Goal: Find specific page/section: Find specific page/section

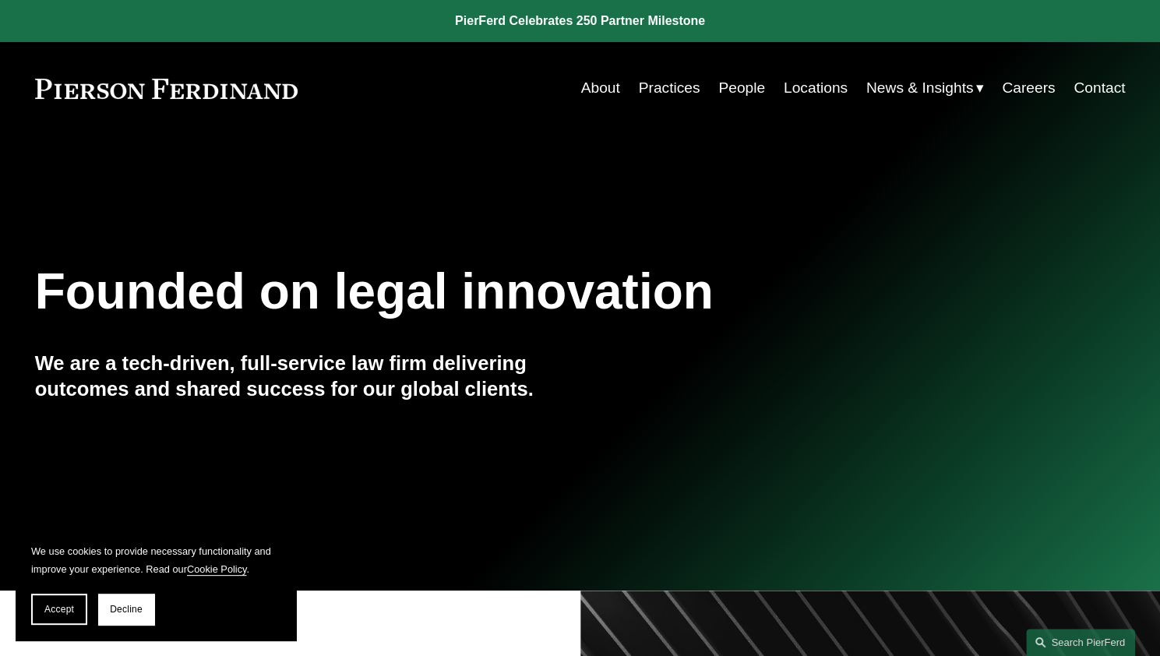
click at [733, 90] on link "People" at bounding box center [741, 88] width 47 height 30
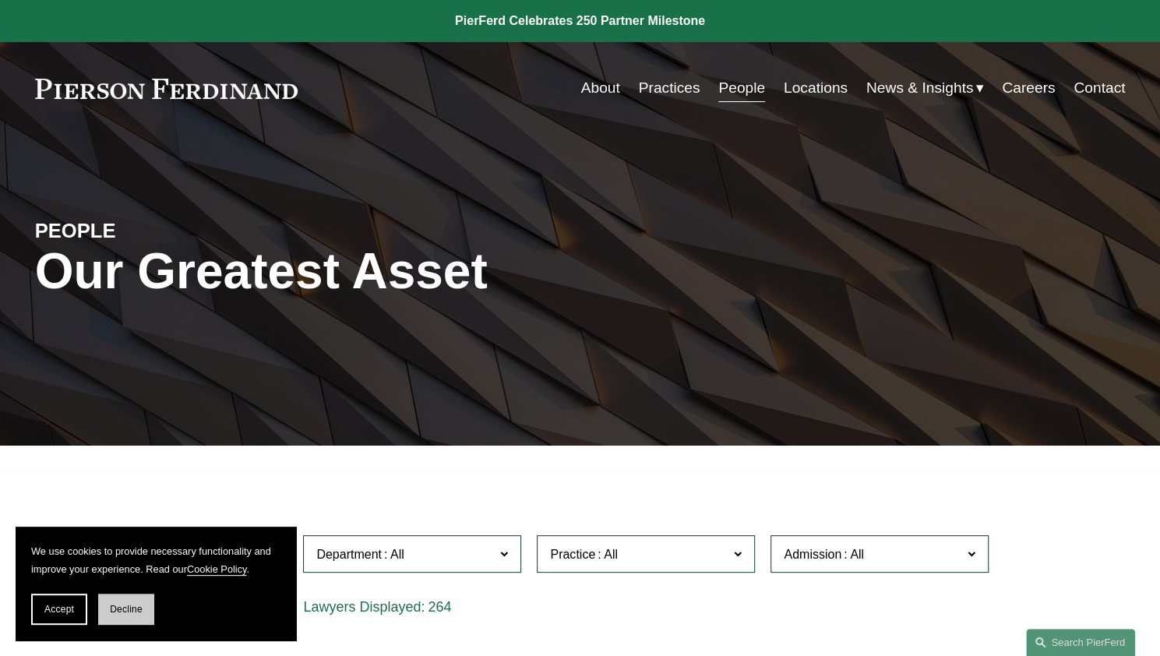
click at [127, 611] on span "Decline" at bounding box center [126, 609] width 33 height 11
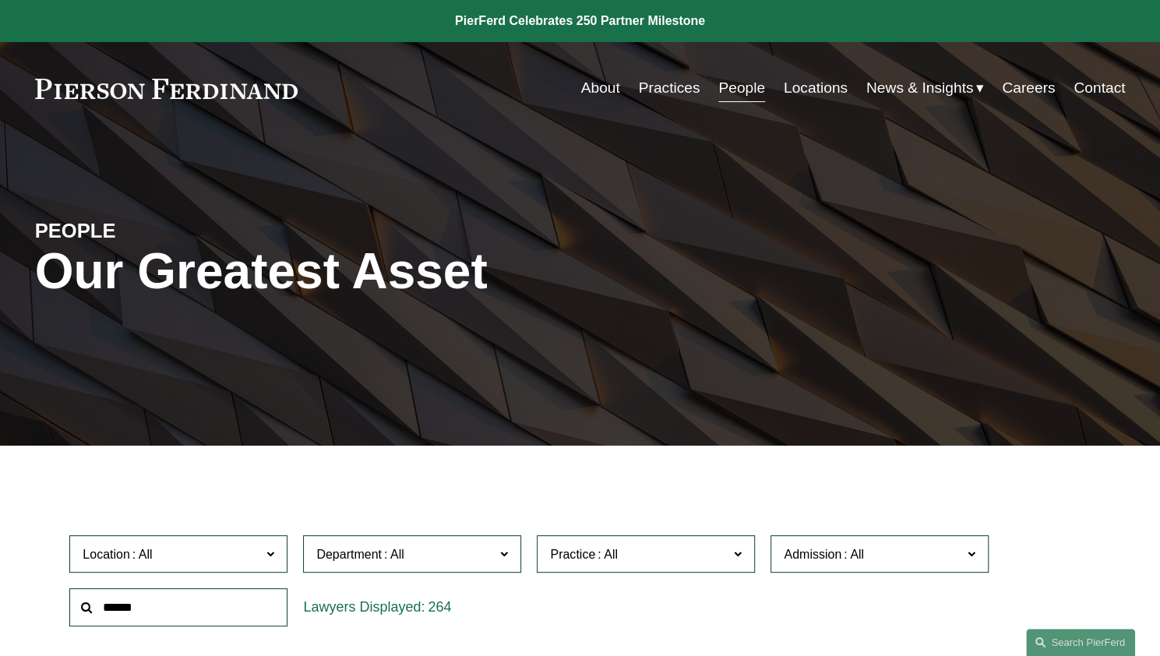
click at [607, 87] on link "About" at bounding box center [600, 88] width 39 height 30
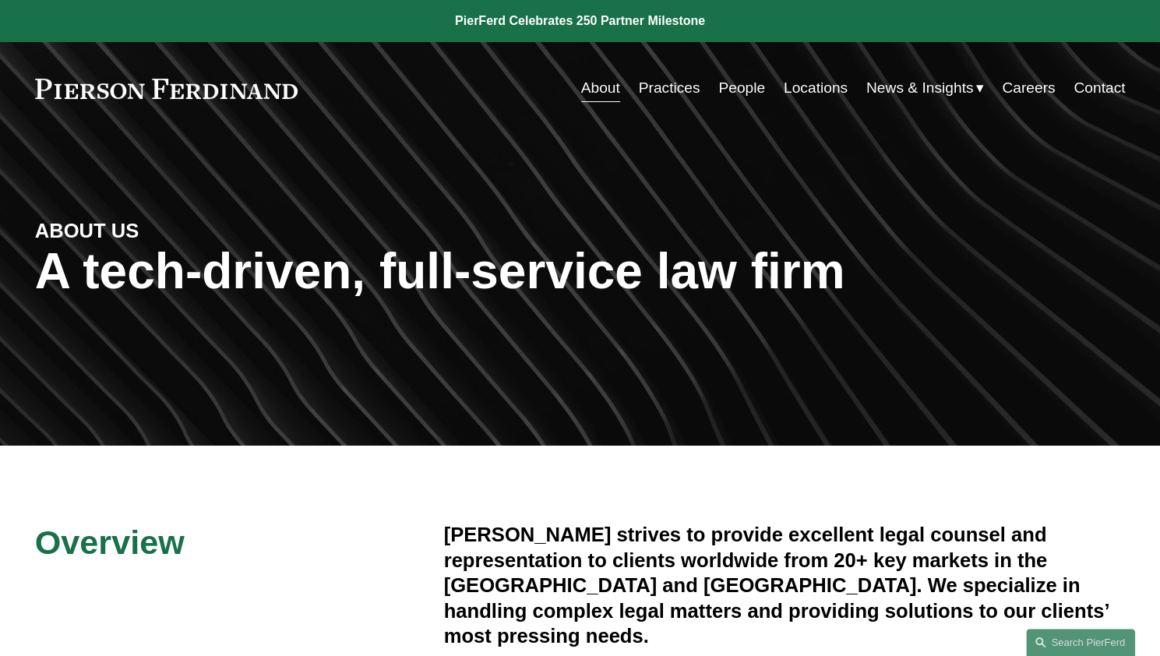
click at [816, 90] on link "Locations" at bounding box center [815, 88] width 64 height 30
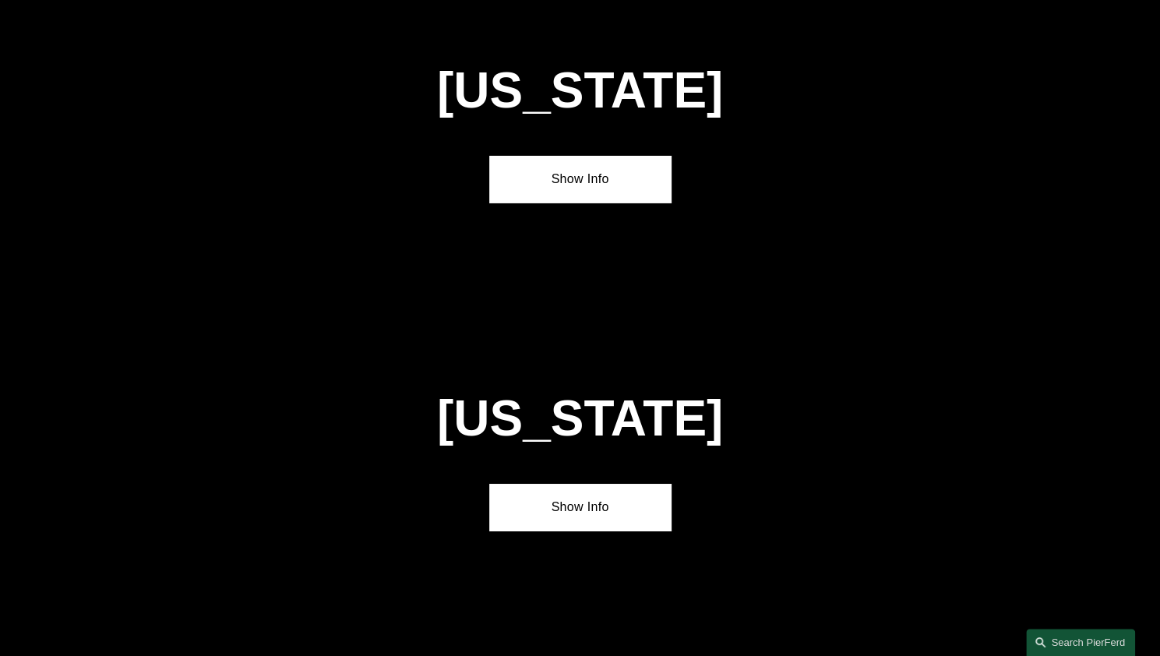
scroll to position [2984, 0]
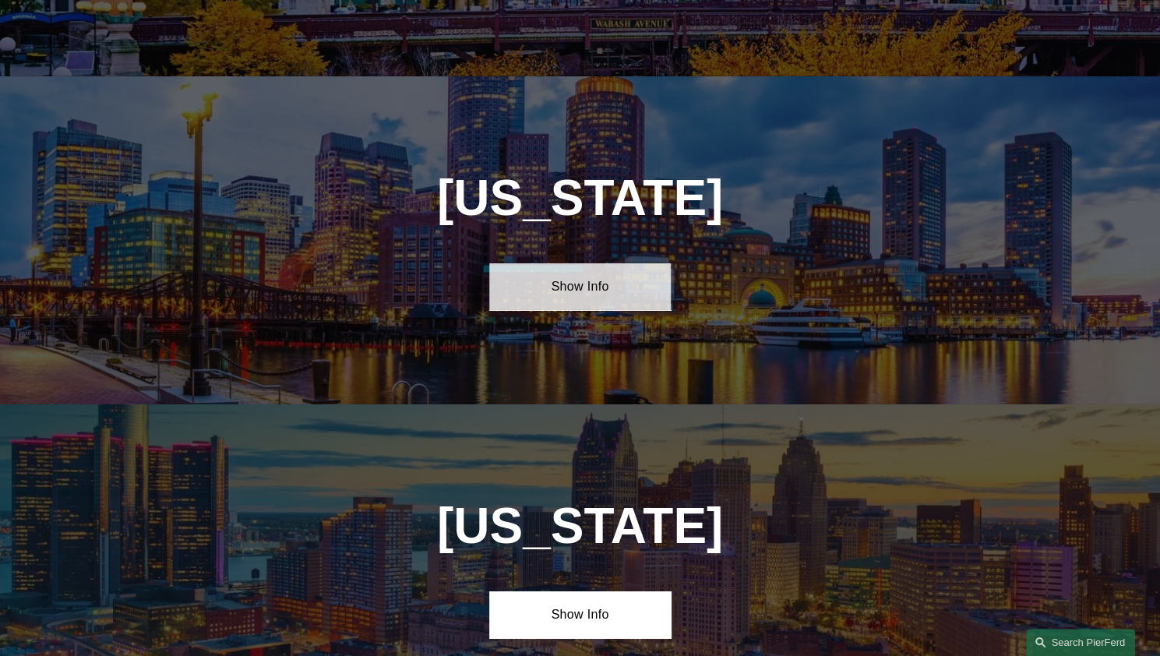
click at [574, 263] on link "Show Info" at bounding box center [579, 286] width 181 height 47
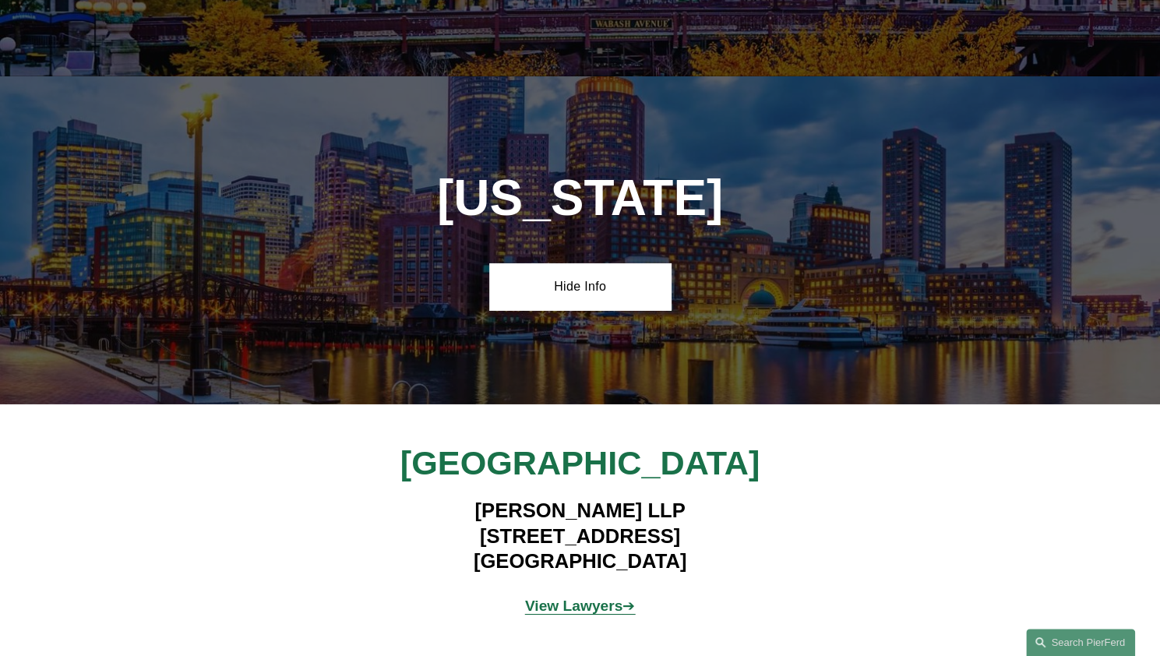
click at [589, 597] on strong "View Lawyers" at bounding box center [574, 605] width 98 height 16
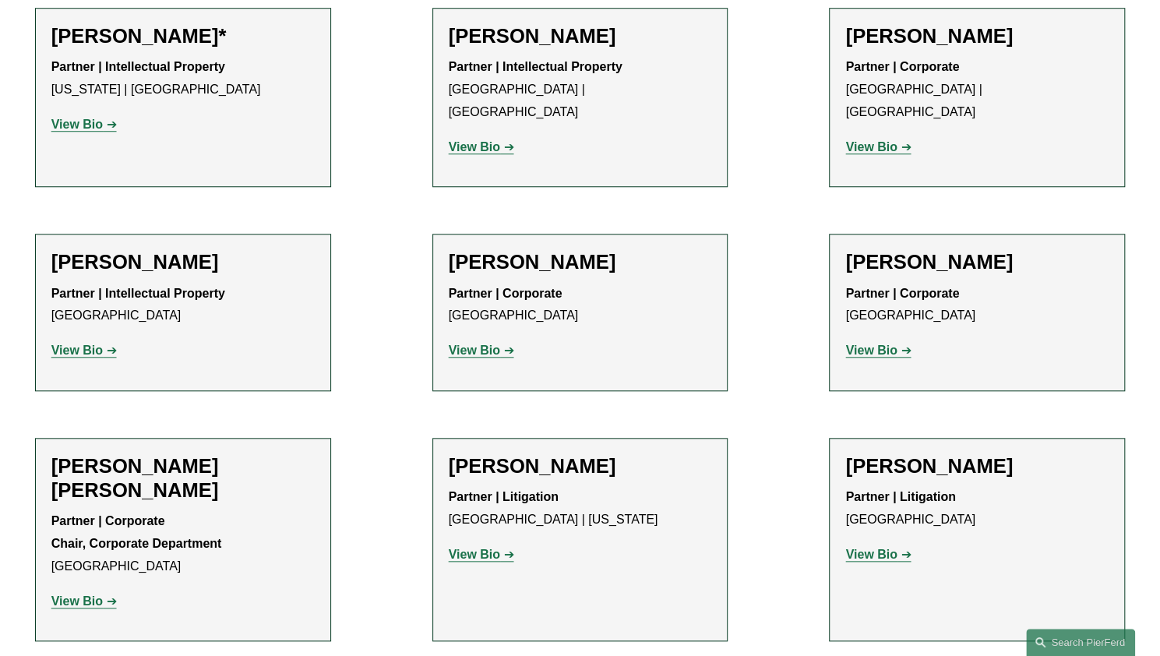
scroll to position [662, 0]
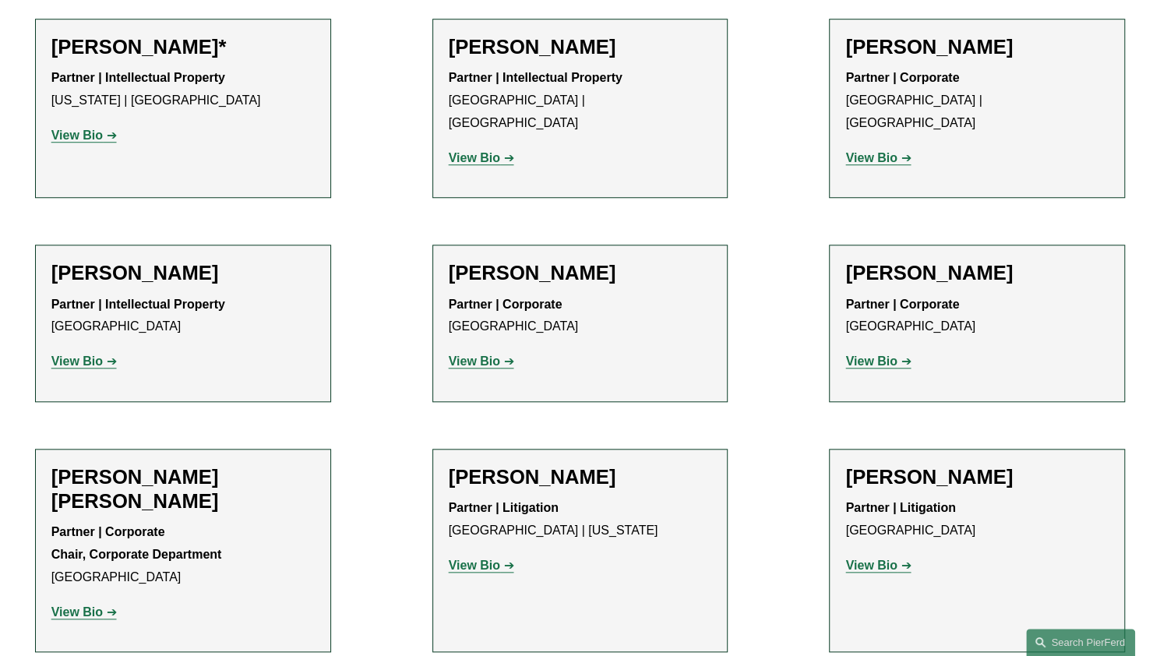
click at [107, 261] on h2 "[PERSON_NAME]" at bounding box center [182, 273] width 263 height 24
click at [76, 354] on strong "View Bio" at bounding box center [76, 360] width 51 height 13
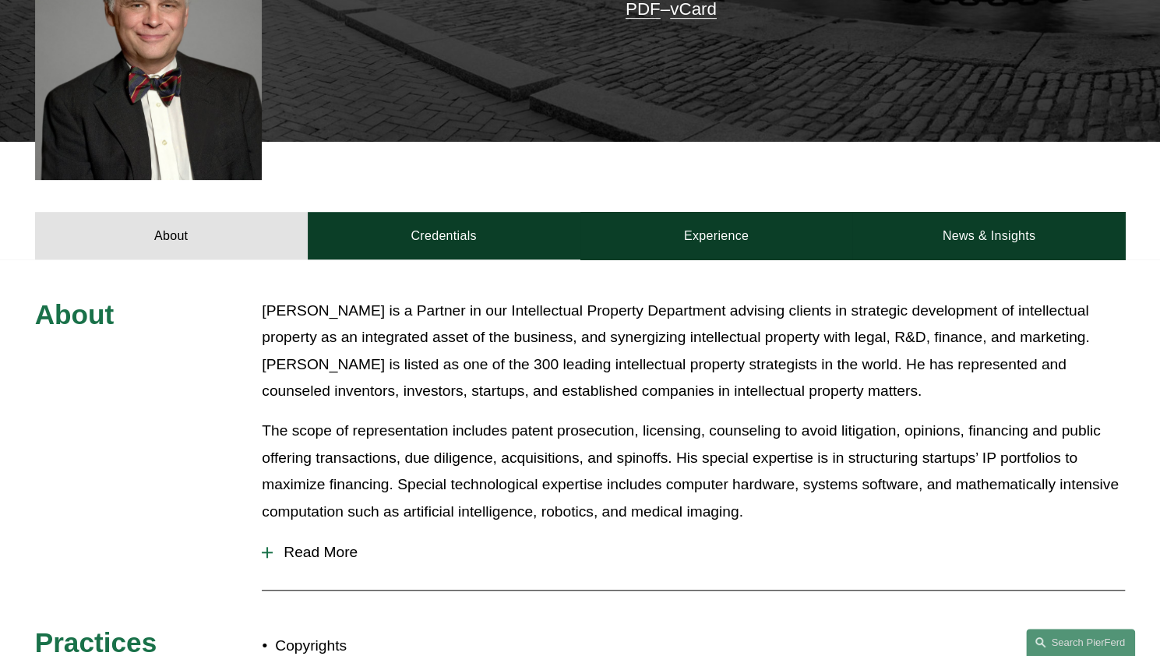
scroll to position [533, 0]
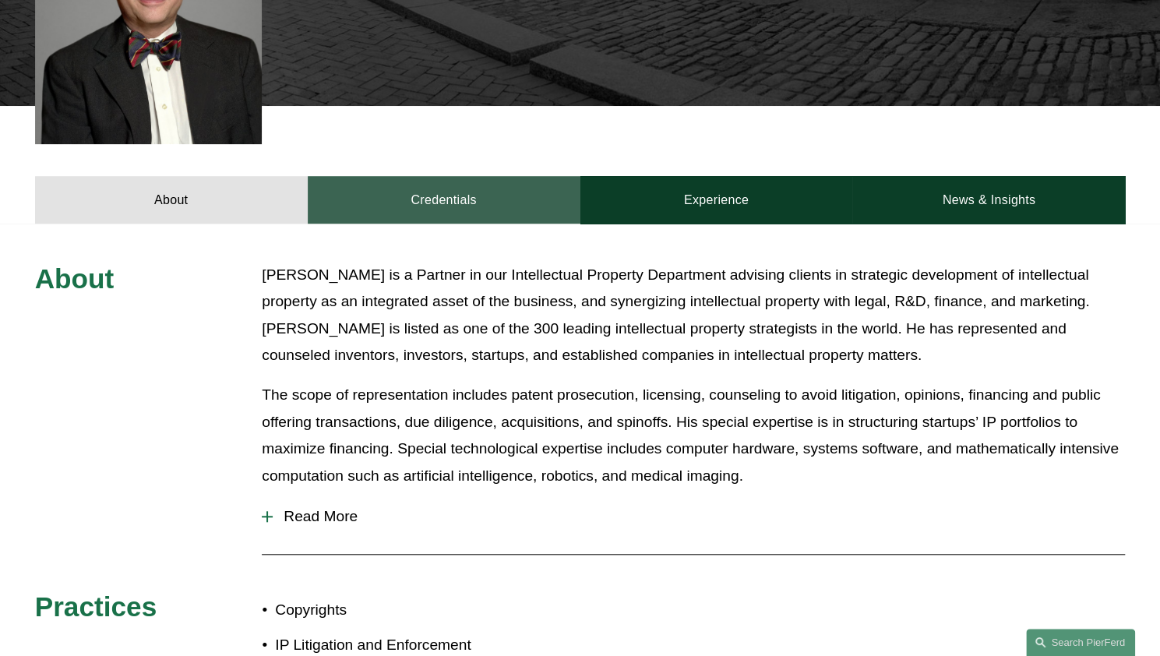
click at [452, 176] on link "Credentials" at bounding box center [444, 199] width 273 height 47
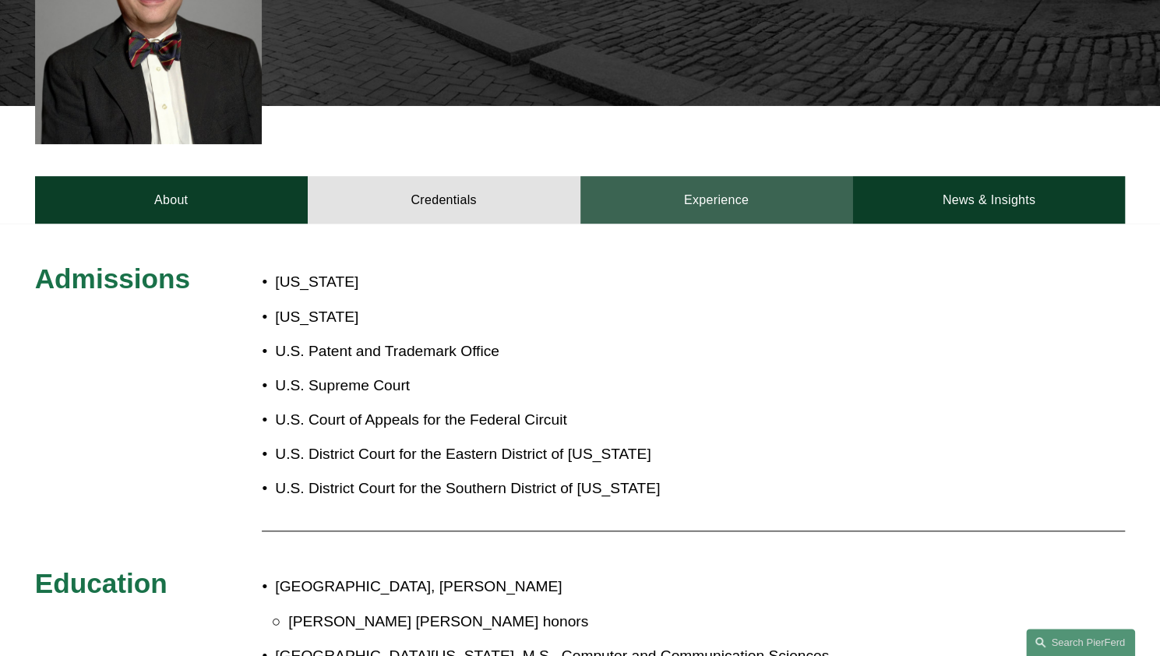
click at [633, 176] on link "Experience" at bounding box center [716, 199] width 273 height 47
